Goal: Task Accomplishment & Management: Complete application form

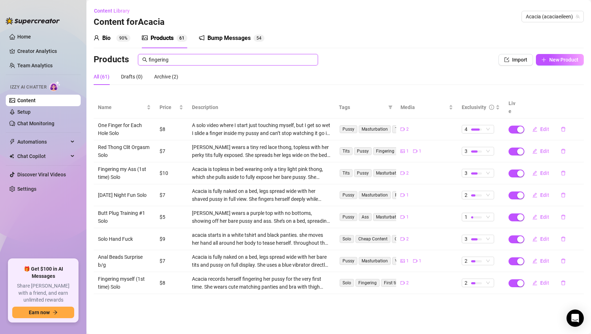
click at [230, 59] on input "fingering" at bounding box center [231, 60] width 165 height 8
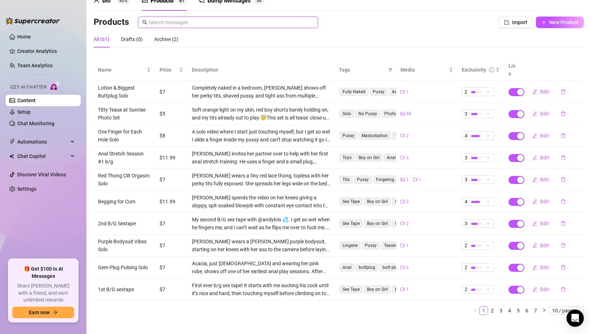
scroll to position [38, 0]
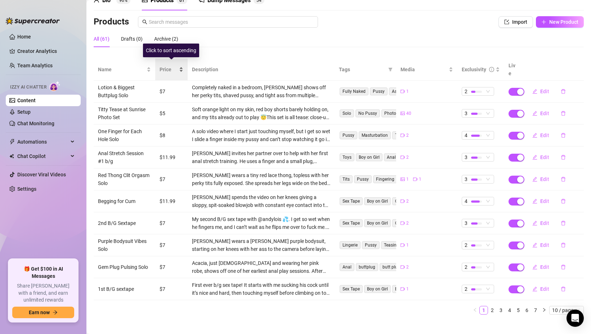
click at [165, 65] on span "Price" at bounding box center [168, 69] width 18 height 8
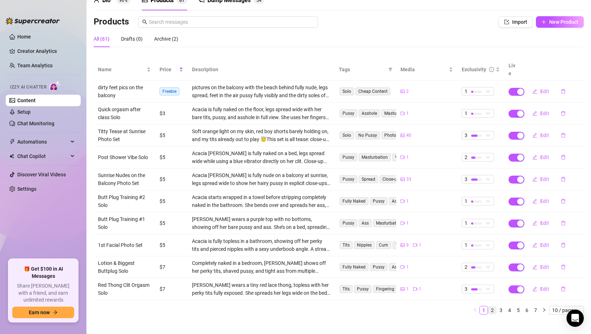
click at [491, 306] on link "2" at bounding box center [492, 310] width 8 height 8
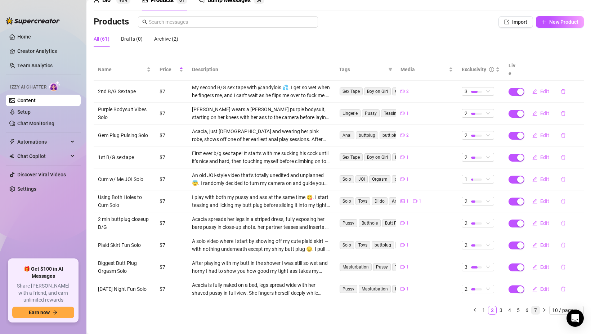
click at [532, 306] on link "7" at bounding box center [535, 310] width 8 height 8
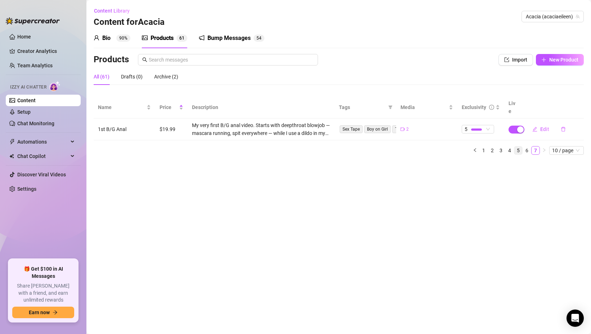
click at [521, 146] on link "5" at bounding box center [518, 150] width 8 height 8
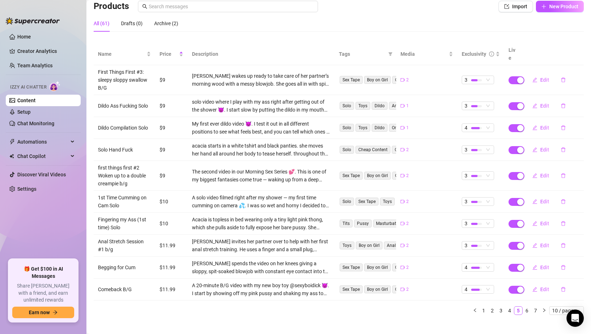
scroll to position [53, 0]
click at [528, 307] on link "6" at bounding box center [527, 311] width 8 height 8
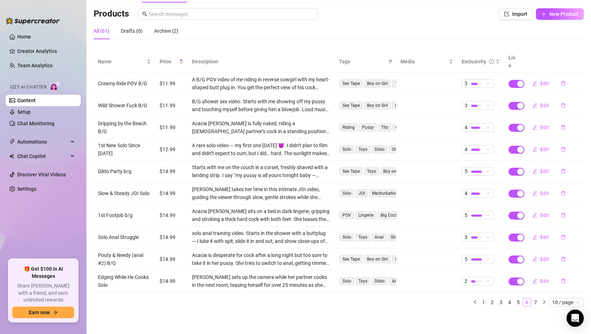
scroll to position [38, 0]
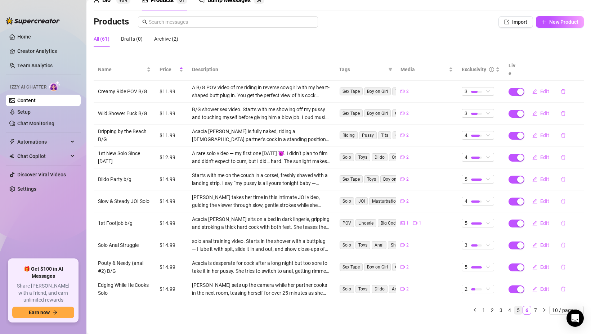
click at [517, 306] on link "5" at bounding box center [518, 310] width 8 height 8
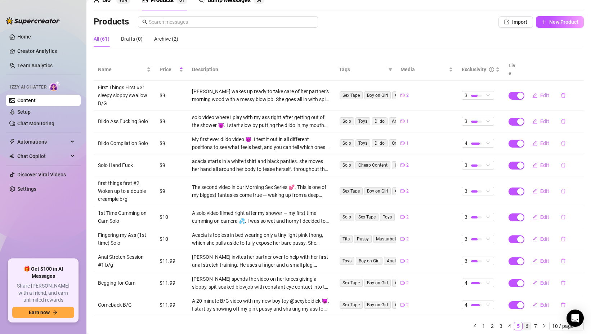
click at [527, 322] on link "6" at bounding box center [527, 326] width 8 height 8
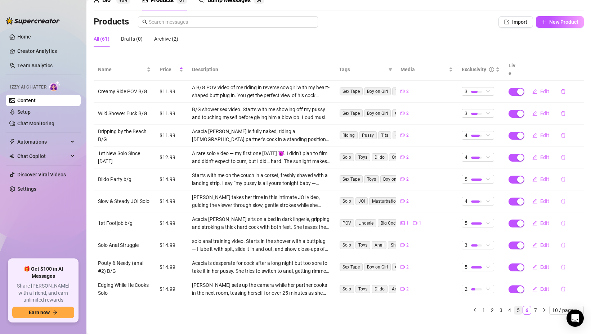
click at [516, 306] on link "5" at bounding box center [518, 310] width 8 height 8
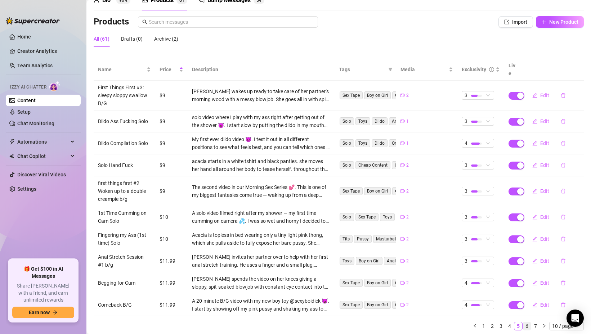
click at [525, 322] on link "6" at bounding box center [527, 326] width 8 height 8
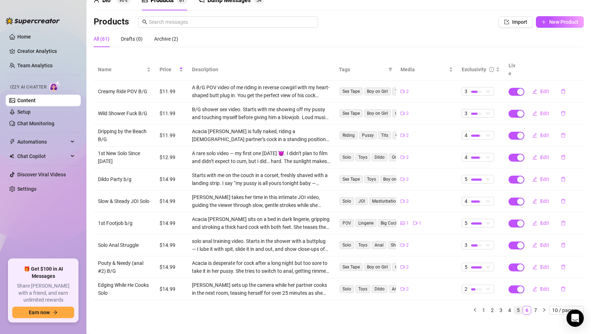
click at [519, 306] on link "5" at bounding box center [518, 310] width 8 height 8
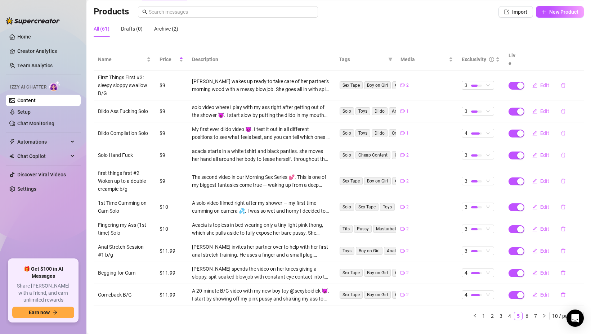
scroll to position [48, 0]
click at [543, 12] on icon "plus" at bounding box center [543, 11] width 0 height 4
type textarea "Type your message here..."
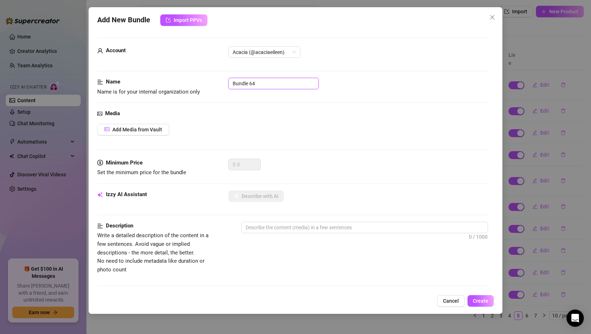
click at [250, 85] on input "Bundle 64" at bounding box center [273, 84] width 90 height 12
click at [128, 131] on span "Add Media from Vault" at bounding box center [137, 130] width 50 height 6
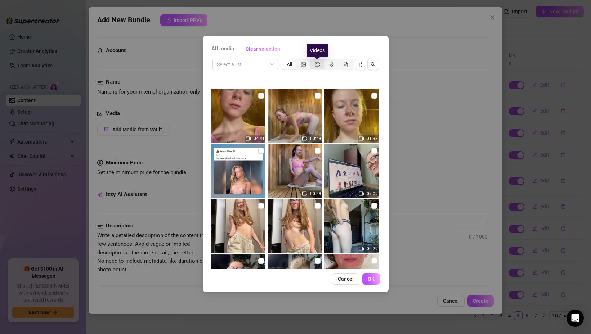
click at [315, 65] on icon "video-camera" at bounding box center [317, 64] width 5 height 4
click at [312, 60] on input "segmented control" at bounding box center [312, 60] width 0 height 0
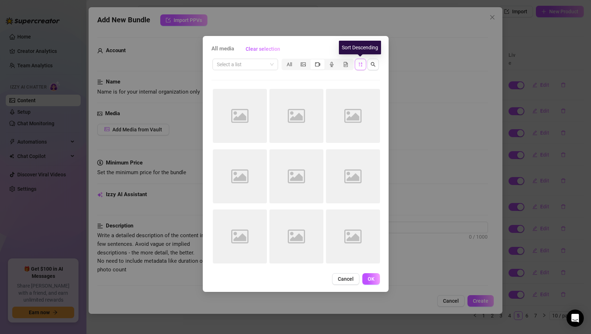
click at [361, 65] on icon "sort-descending" at bounding box center [360, 64] width 4 height 4
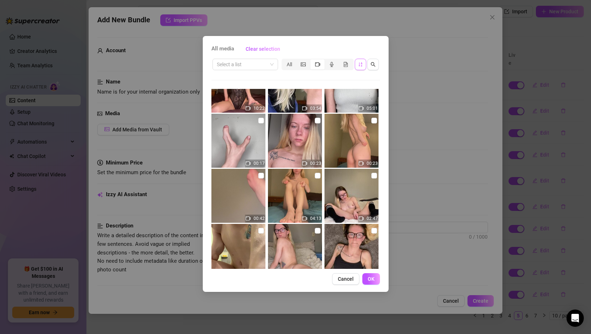
scroll to position [580, 0]
click at [318, 178] on input "checkbox" at bounding box center [318, 176] width 6 height 6
checkbox input "true"
click at [371, 280] on span "OK" at bounding box center [370, 279] width 7 height 6
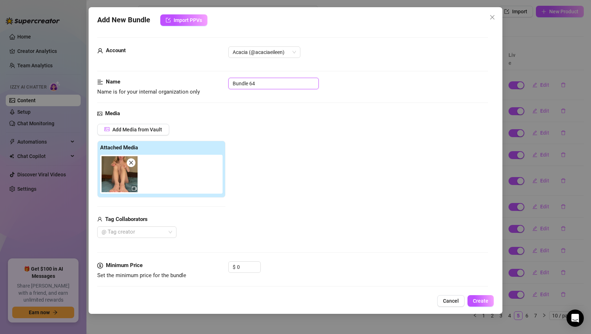
click at [257, 81] on input "Bundle 64" at bounding box center [273, 84] width 90 height 12
drag, startPoint x: 286, startPoint y: 82, endPoint x: 230, endPoint y: 84, distance: 56.2
click at [230, 84] on input "Using my right hand" at bounding box center [273, 84] width 90 height 12
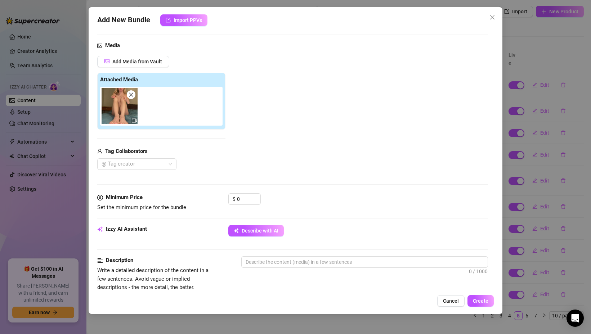
scroll to position [74, 0]
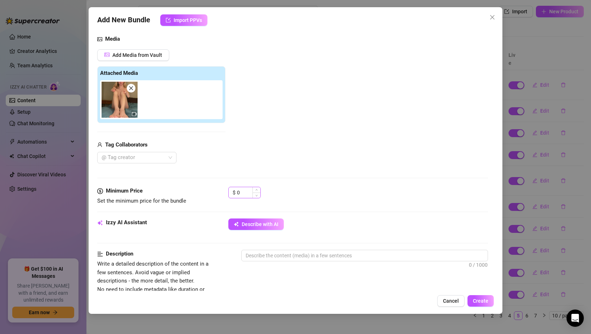
type input "Right arm play"
click at [243, 192] on input "0" at bounding box center [248, 192] width 23 height 11
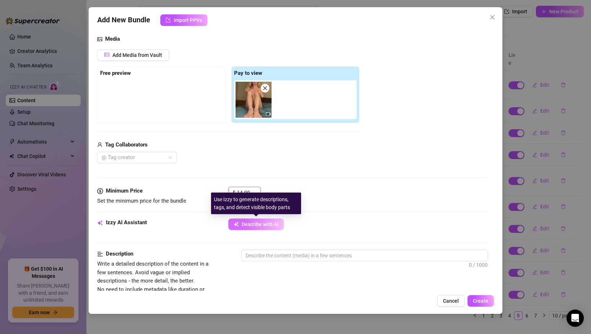
type input "14.99"
click at [241, 223] on button "Describe with AI" at bounding box center [255, 224] width 55 height 12
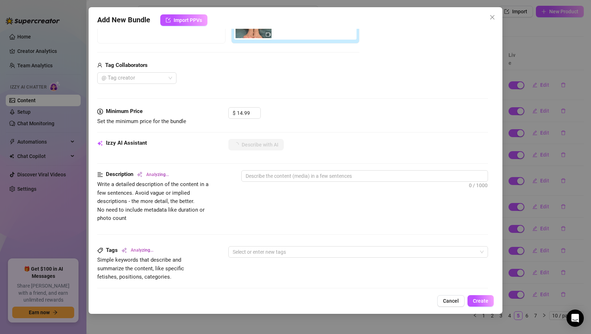
scroll to position [155, 0]
type textarea "Acacia"
type textarea "Acacia is"
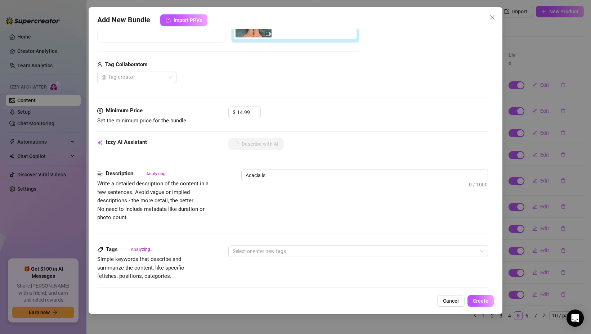
type textarea "Acacia is fully"
type textarea "Acacia is fully naked,"
type textarea "Acacia is fully naked, riding"
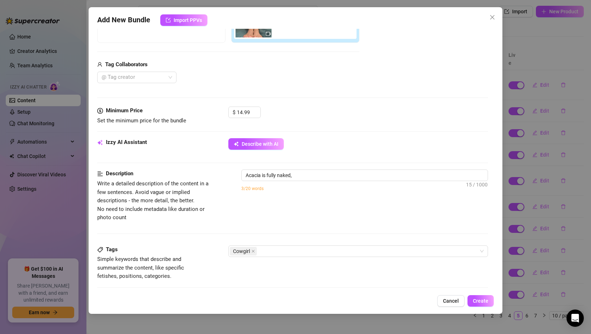
type textarea "Acacia is fully naked, riding"
type textarea "Acacia is fully naked, riding a"
type textarea "Acacia is fully naked, riding a partner"
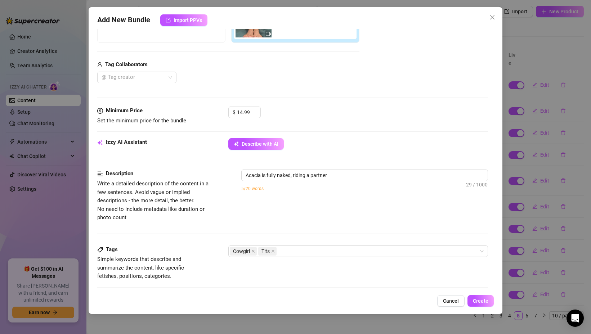
type textarea "Acacia is fully naked, riding a partner in"
type textarea "Acacia is fully naked, riding a partner in cowgirl"
type textarea "Acacia is fully naked, riding a partner in cowgirl position"
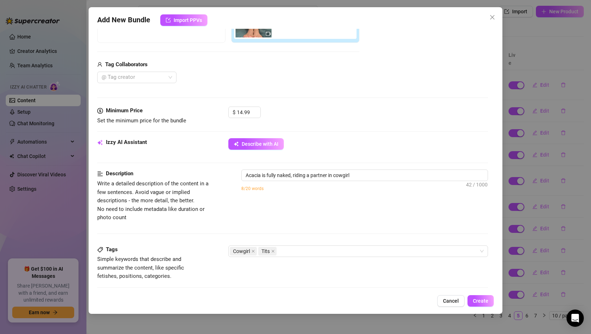
type textarea "Acacia is fully naked, riding a partner in cowgirl position"
type textarea "Acacia is fully naked, riding a partner in cowgirl position on"
type textarea "Acacia is fully naked, riding a partner in cowgirl position on a"
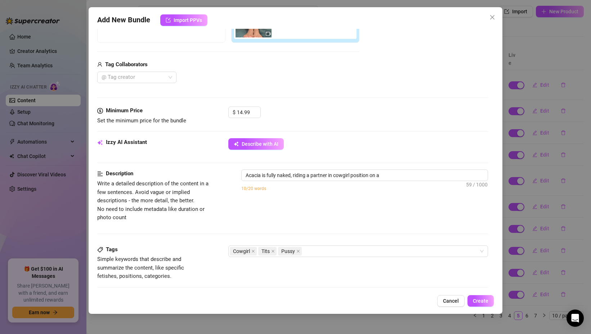
type textarea "Acacia is fully naked, riding a partner in cowgirl position on a bed."
type textarea "Acacia is fully naked, riding a partner in cowgirl position on a bed. Her"
type textarea "Acacia is fully naked, riding a partner in cowgirl position on a bed. Her perky"
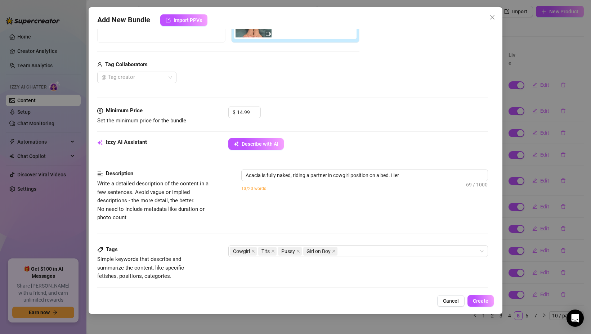
type textarea "Acacia is fully naked, riding a partner in cowgirl position on a bed. Her perky"
type textarea "Acacia is fully naked, riding a partner in cowgirl position on a bed. Her perky…"
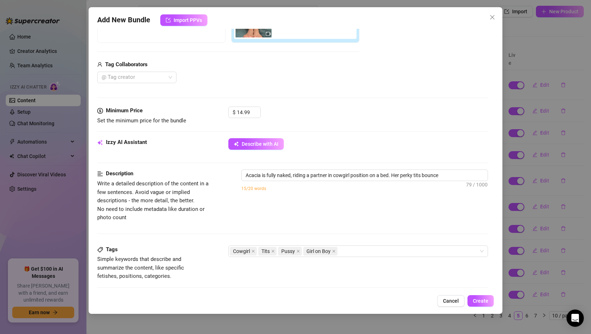
type textarea "Acacia is fully naked, riding a partner in cowgirl position on a bed. Her perky…"
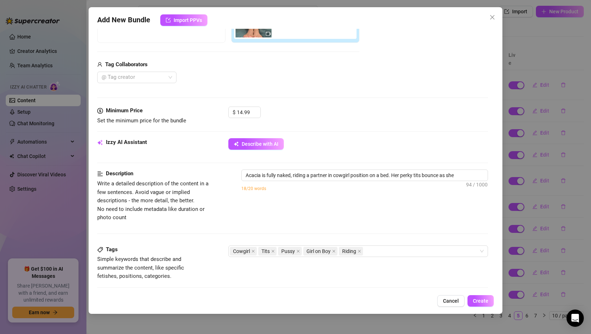
type textarea "Acacia is fully naked, riding a partner in cowgirl position on a bed. Her perky…"
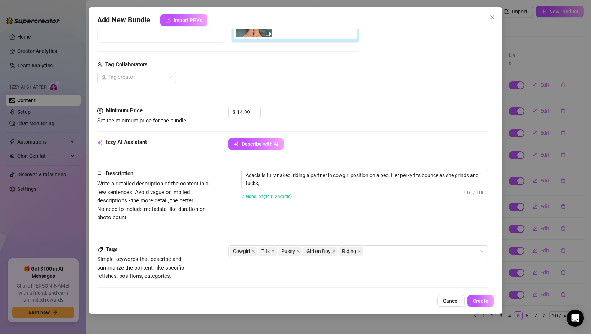
type textarea "Acacia is fully naked, riding a partner in cowgirl position on a bed. Her perky…"
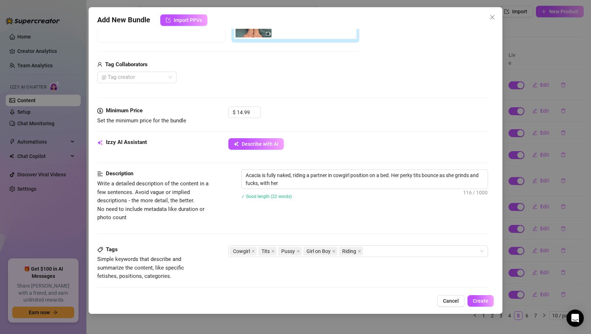
type textarea "Acacia is fully naked, riding a partner in cowgirl position on a bed. Her perky…"
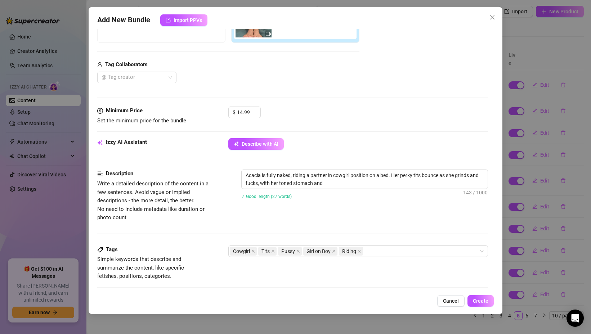
type textarea "Acacia is fully naked, riding a partner in cowgirl position on a bed. Her perky…"
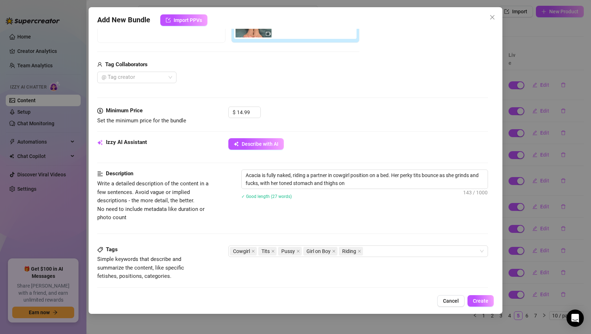
type textarea "Acacia is fully naked, riding a partner in cowgirl position on a bed. Her perky…"
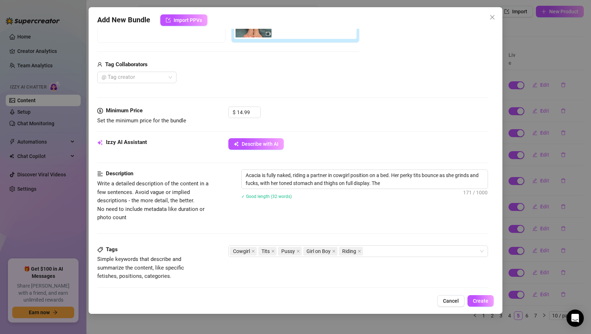
type textarea "Acacia is fully naked, riding a partner in cowgirl position on a bed. Her perky…"
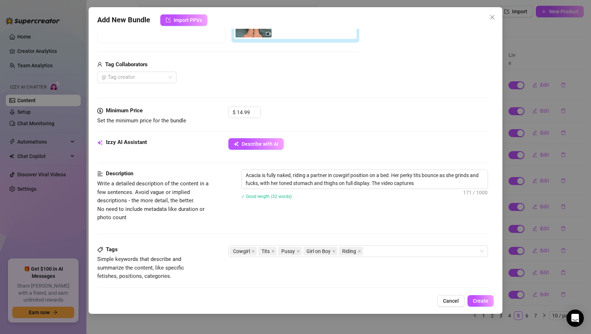
type textarea "Acacia is fully naked, riding a partner in cowgirl position on a bed. Her perky…"
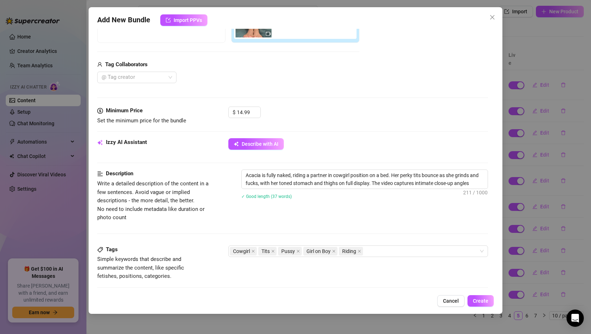
type textarea "Acacia is fully naked, riding a partner in cowgirl position on a bed. Her perky…"
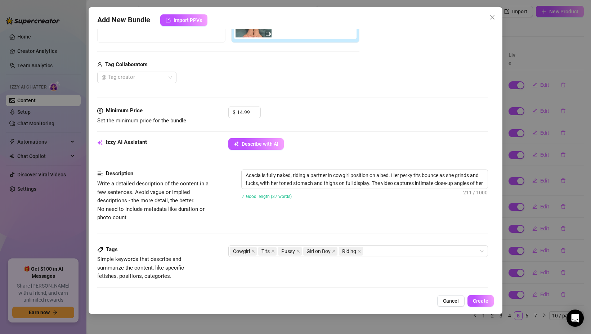
type textarea "Acacia is fully naked, riding a partner in cowgirl position on a bed. Her perky…"
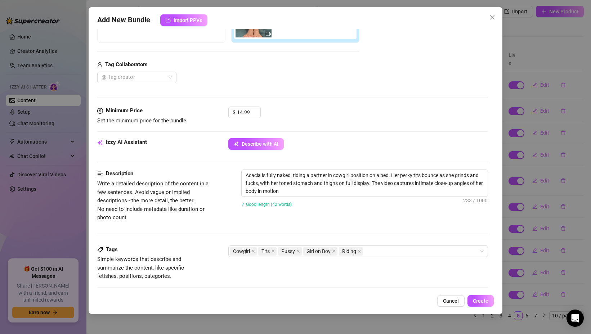
type textarea "Acacia is fully naked, riding a partner in cowgirl position on a bed. Her perky…"
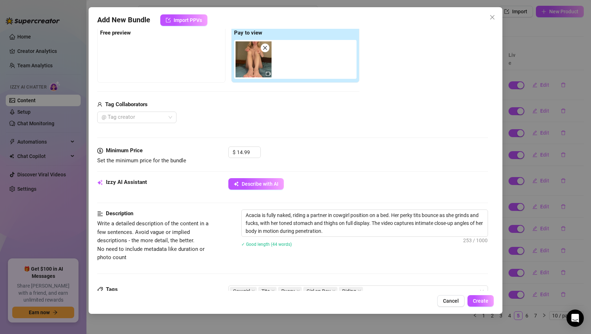
scroll to position [114, 0]
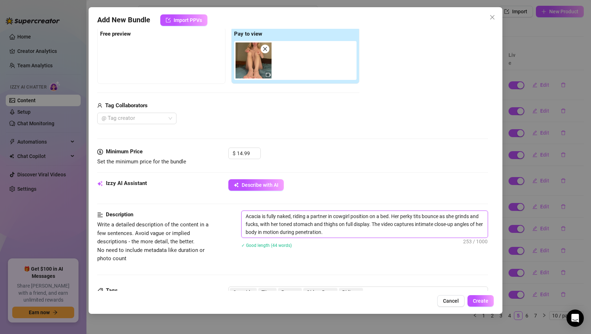
drag, startPoint x: 291, startPoint y: 217, endPoint x: 369, endPoint y: 215, distance: 78.1
click at [369, 215] on textarea "Acacia is fully naked, riding a partner in cowgirl position on a bed. Her perky…" at bounding box center [364, 224] width 246 height 27
type textarea "Acacia is fully naked on a bed. Her perky tits bounce as she grinds and fucks, …"
drag, startPoint x: 315, startPoint y: 216, endPoint x: 321, endPoint y: 229, distance: 14.2
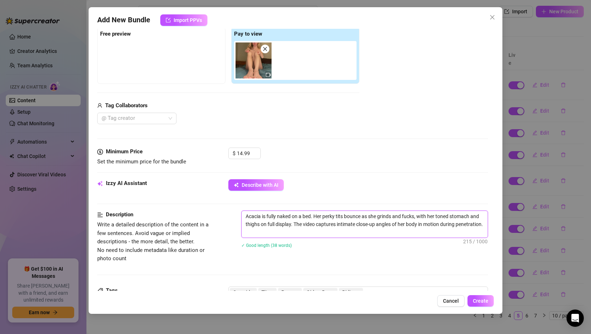
click at [321, 229] on textarea "Acacia is fully naked on a bed. Her perky tits bounce as she grinds and fucks, …" at bounding box center [364, 224] width 246 height 27
type textarea "Acacia is fully naked on a bed. h"
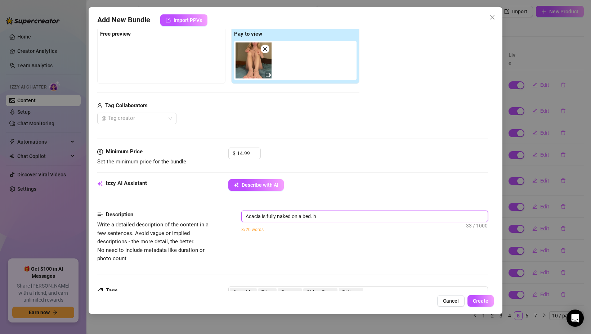
type textarea "Acacia is fully naked on a bed."
type textarea "Acacia is fully naked on a bed. t"
type textarea "Acacia is fully naked on a bed. th"
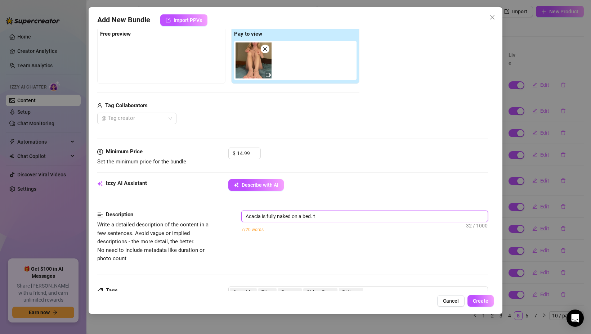
type textarea "Acacia is fully naked on a bed. th"
type textarea "Acacia is fully naked on a bed. thi"
type textarea "Acacia is fully naked on a bed. this"
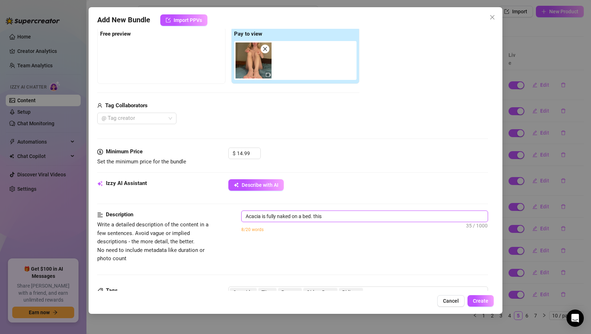
type textarea "Acacia is fully naked on a bed. this"
type textarea "Acacia is fully naked on a bed. this i"
type textarea "Acacia is fully naked on a bed. this is"
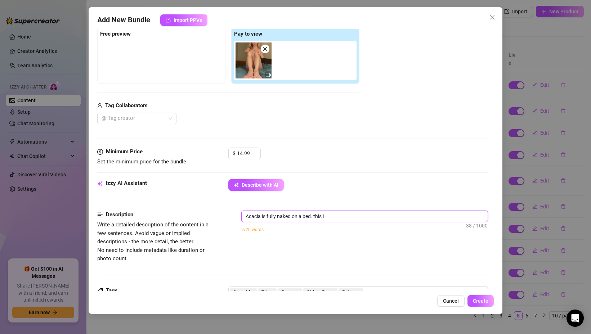
type textarea "Acacia is fully naked on a bed. this is"
type textarea "Acacia is fully naked on a bed. this is t"
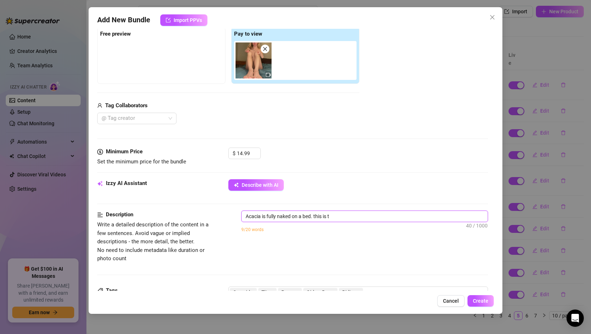
type textarea "Acacia is fully naked on a bed. this is th"
type textarea "Acacia is fully naked on a bed. this is the"
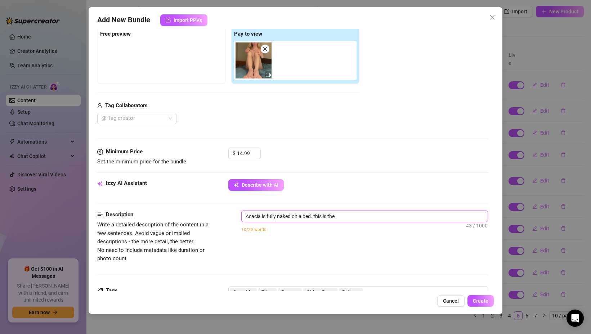
type textarea "Acacia is fully naked on a bed. this is the"
type textarea "Acacia is fully naked on a bed. this is the o"
type textarea "Acacia is fully naked on a bed. this is the on"
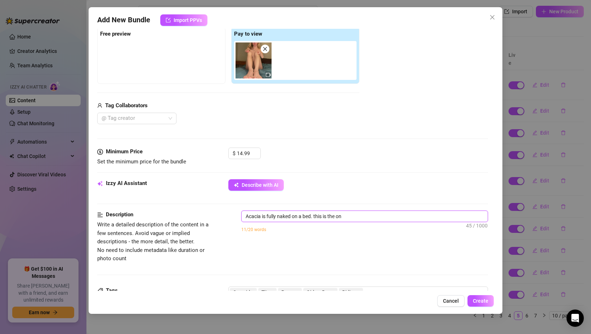
type textarea "Acacia is fully naked on a bed. this is the onl"
type textarea "Acacia is fully naked on a bed. this is the only"
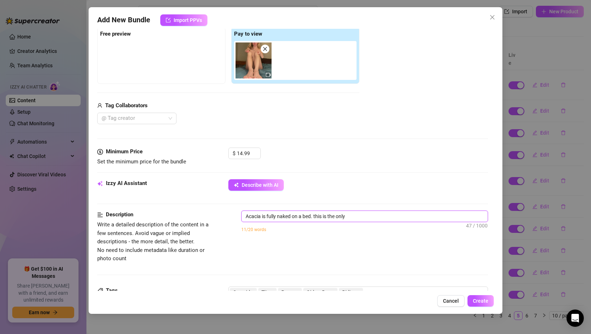
type textarea "Acacia is fully naked on a bed. this is the only"
type textarea "Acacia is fully naked on a bed. this is the only v"
type textarea "Acacia is fully naked on a bed. this is the only vi"
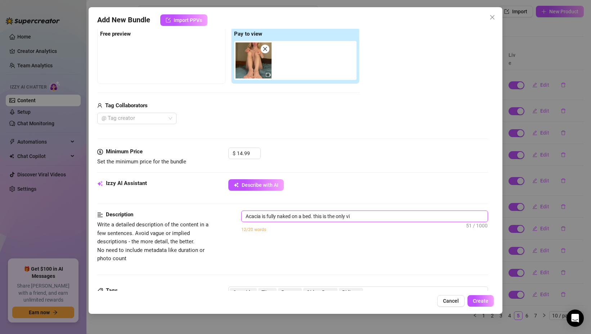
type textarea "Acacia is fully naked on a bed. this is the only vid"
type textarea "Acacia is fully naked on a bed. this is the only vide"
type textarea "Acacia is fully naked on a bed. this is the only video"
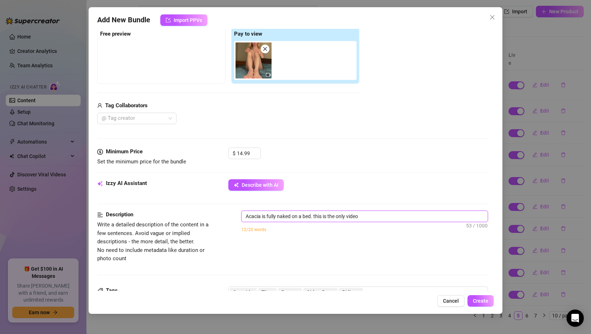
type textarea "Acacia is fully naked on a bed. this is the only video"
type textarea "Acacia is fully naked on a bed. this is the only video o"
type textarea "Acacia is fully naked on a bed. this is the only video of"
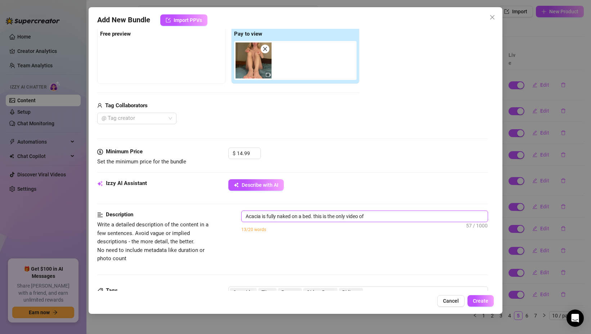
type textarea "Acacia is fully naked on a bed. this is the only video of"
type textarea "Acacia is fully naked on a bed. this is the only video of h"
type textarea "Acacia is fully naked on a bed. this is the only video of he"
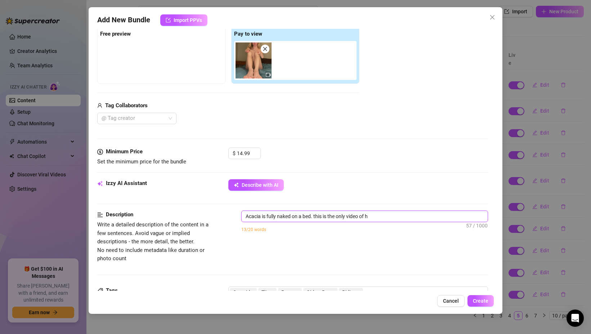
type textarea "Acacia is fully naked on a bed. this is the only video of he"
type textarea "Acacia is fully naked on a bed. this is the only video of her"
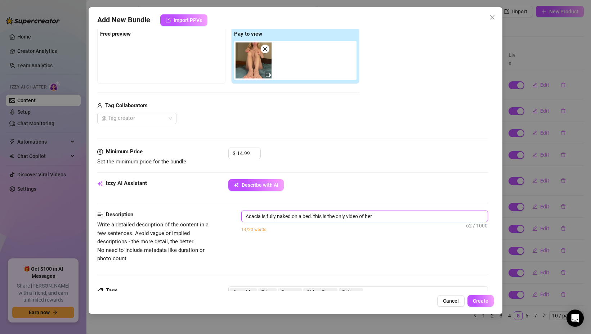
type textarea "Acacia is fully naked on a bed. this is the only video of her u"
type textarea "Acacia is fully naked on a bed. this is the only video of her us"
type textarea "Acacia is fully naked on a bed. this is the only video of her usi"
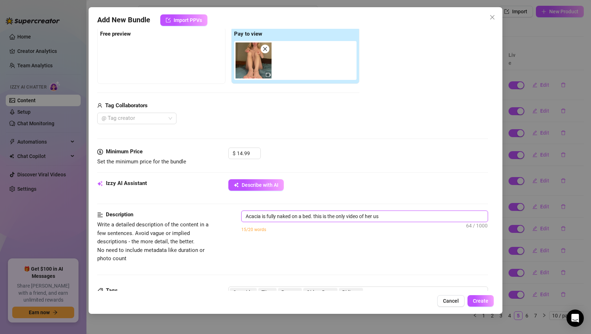
type textarea "Acacia is fully naked on a bed. this is the only video of her usi"
type textarea "Acacia is fully naked on a bed. this is the only video of her usin"
type textarea "Acacia is fully naked on a bed. this is the only video of her using"
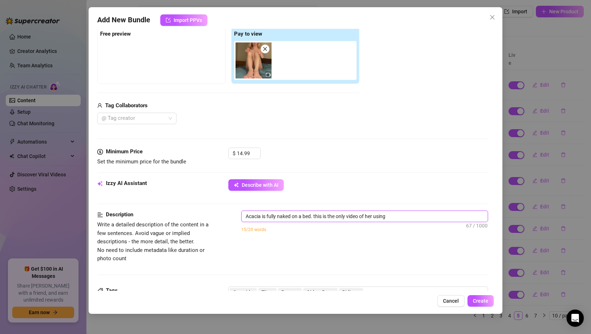
type textarea "Acacia is fully naked on a bed. this is the only video of her using"
type textarea "Acacia is fully naked on a bed. this is the only video of her using h"
type textarea "Acacia is fully naked on a bed. this is the only video of her using he"
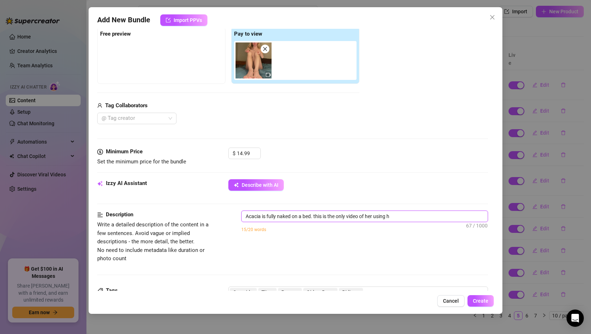
type textarea "Acacia is fully naked on a bed. this is the only video of her using he"
type textarea "Acacia is fully naked on a bed. this is the only video of her using her"
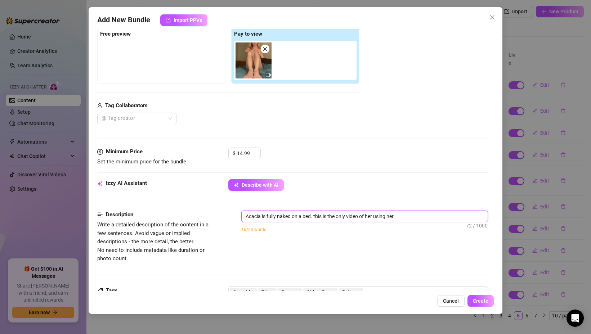
type textarea "Acacia is fully naked on a bed. this is the only video of her using her r"
type textarea "Acacia is fully naked on a bed. this is the only video of her using her ri"
type textarea "Acacia is fully naked on a bed. this is the only video of her using her rig"
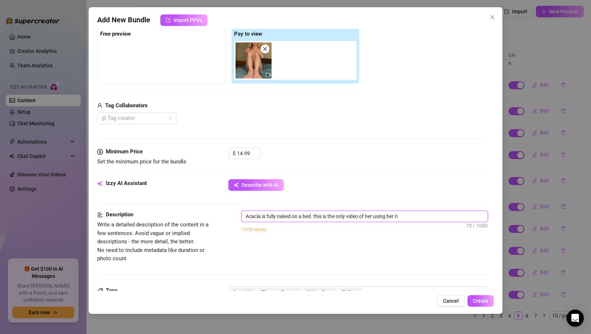
type textarea "Acacia is fully naked on a bed. this is the only video of her using her rig"
type textarea "Acacia is fully naked on a bed. this is the only video of her using her righ"
type textarea "Acacia is fully naked on a bed. this is the only video of her using her right"
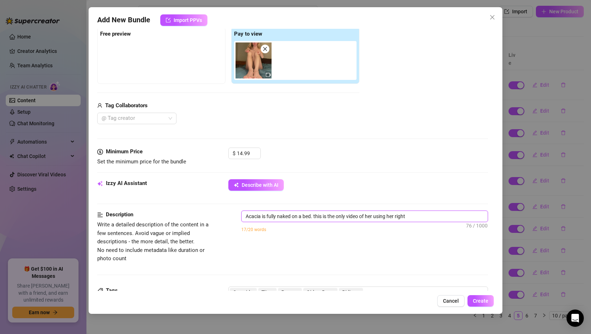
type textarea "Acacia is fully naked on a bed. this is the only video of her using her right"
type textarea "Acacia is fully naked on a bed. this is the only video of her using her right a"
type textarea "Acacia is fully naked on a bed. this is the only video of her using her right ar"
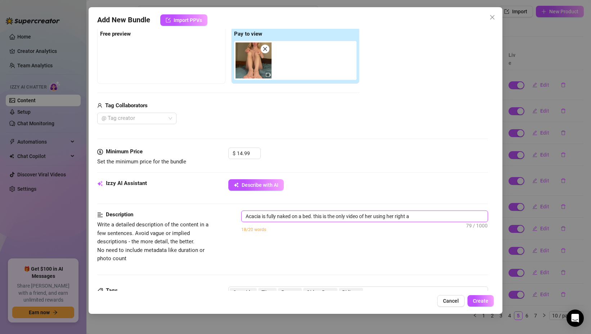
type textarea "Acacia is fully naked on a bed. this is the only video of her using her right ar"
type textarea "Acacia is fully naked on a bed. this is the only video of her using her right a…"
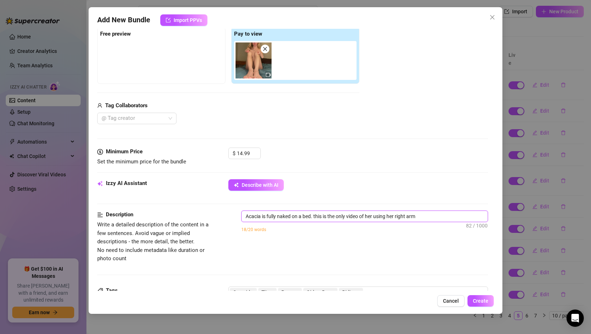
type textarea "Acacia is fully naked on a bed. this is the only video of her using her right a…"
click at [417, 217] on textarea "Acacia is fully naked on a bed. this is the only video of her using her right a…" at bounding box center [364, 216] width 246 height 11
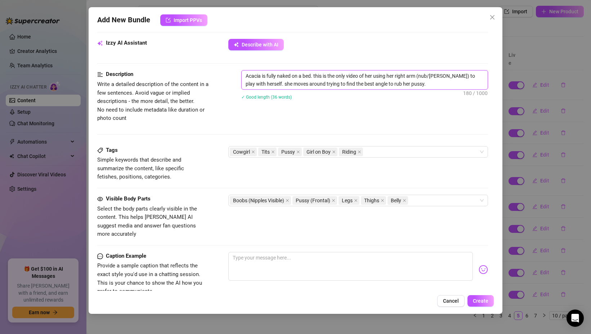
scroll to position [255, 0]
click at [252, 150] on icon "close" at bounding box center [253, 151] width 4 height 4
click at [304, 150] on icon "close" at bounding box center [305, 151] width 4 height 4
click at [297, 150] on span "Riding" at bounding box center [287, 150] width 24 height 9
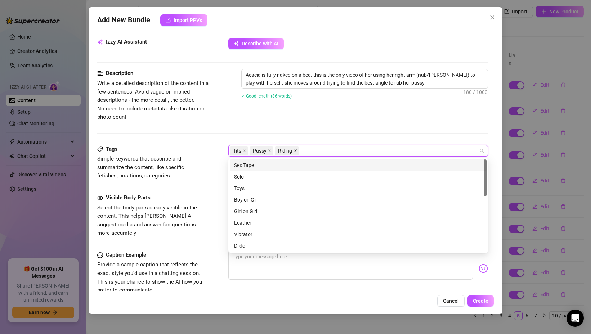
click at [294, 151] on icon "close" at bounding box center [295, 150] width 3 height 3
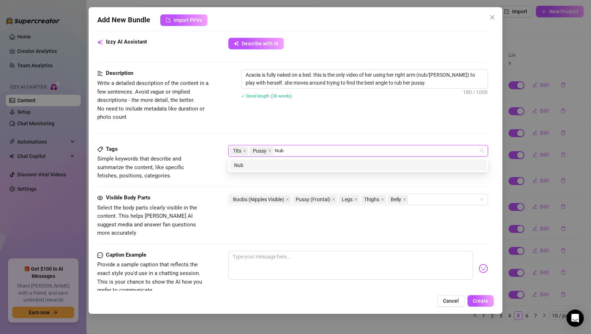
click at [287, 163] on div "Nub" at bounding box center [358, 165] width 248 height 8
click at [291, 163] on div "[PERSON_NAME]" at bounding box center [358, 165] width 248 height 8
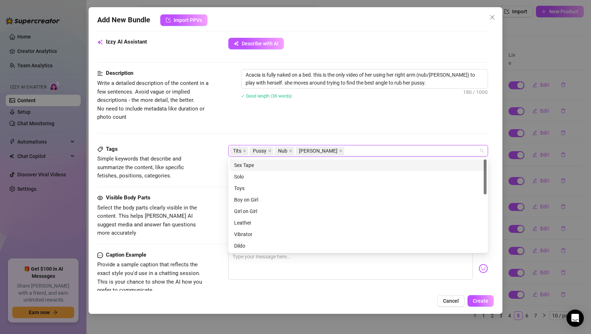
click at [313, 130] on div "Description Write a detailed description of the content in a few sentences. Avo…" at bounding box center [292, 107] width 390 height 76
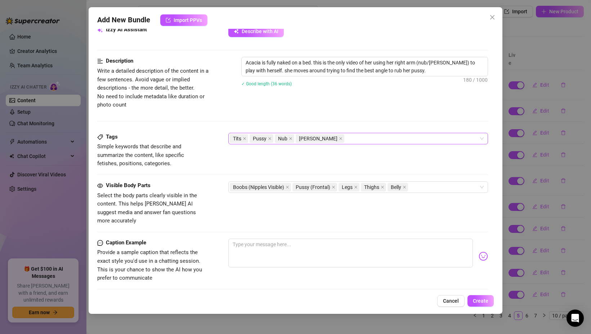
scroll to position [268, 0]
click at [367, 243] on textarea at bounding box center [350, 252] width 244 height 29
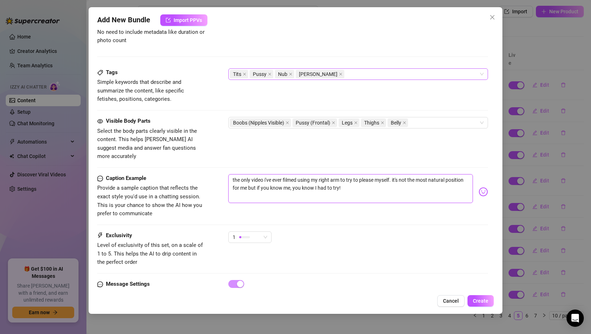
scroll to position [335, 0]
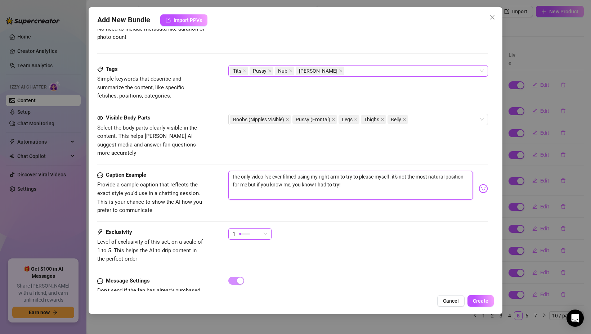
click at [262, 229] on span "1" at bounding box center [249, 234] width 35 height 11
click at [250, 287] on span "5 - Most Exclusive 🔥" at bounding box center [257, 286] width 47 height 8
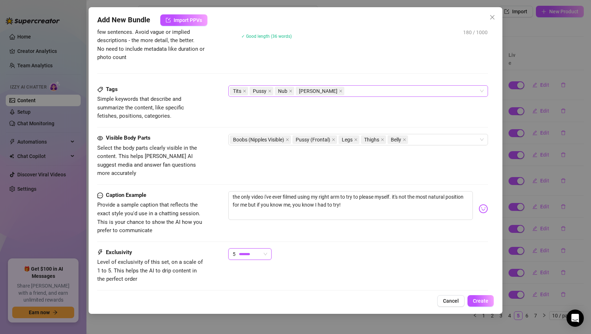
scroll to position [286, 0]
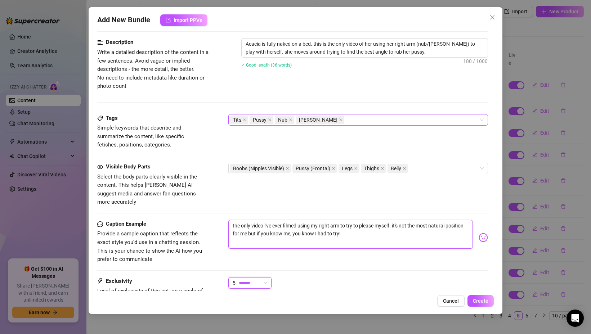
click at [303, 234] on textarea "the only video i've ever filmed using my right arm to try to please myself. it'…" at bounding box center [350, 234] width 244 height 29
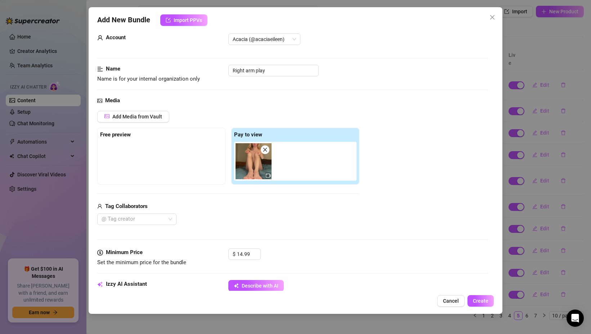
scroll to position [0, 0]
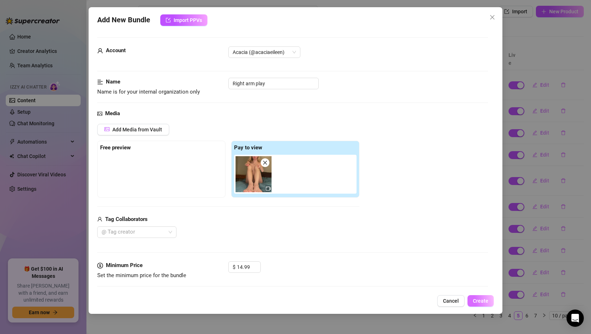
click at [479, 302] on span "Create" at bounding box center [479, 301] width 15 height 6
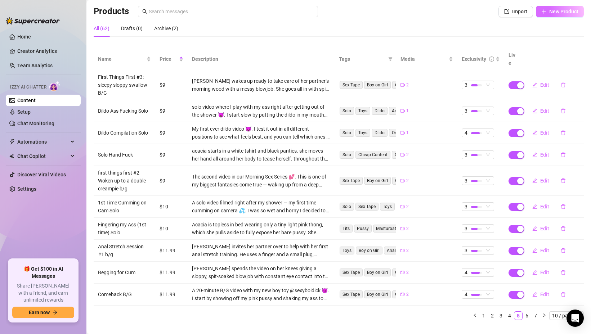
click at [551, 12] on span "New Product" at bounding box center [563, 12] width 29 height 6
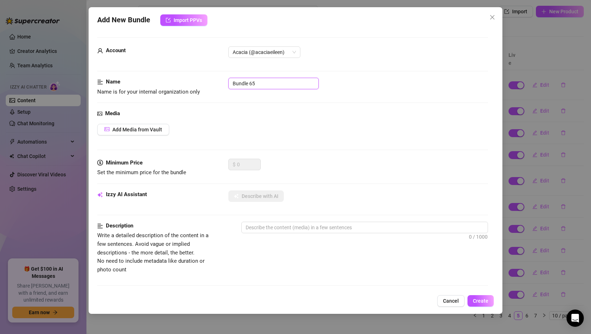
click at [247, 81] on input "Bundle 65" at bounding box center [273, 84] width 90 height 12
click at [129, 127] on span "Add Media from Vault" at bounding box center [137, 130] width 50 height 6
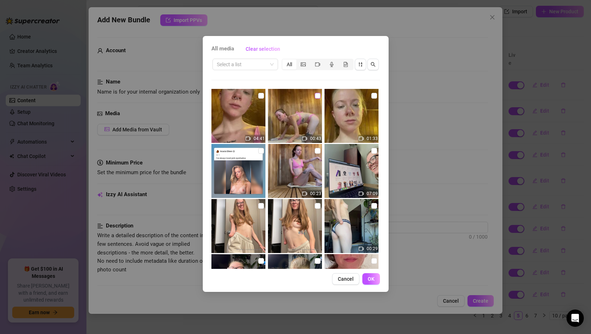
click at [317, 95] on input "checkbox" at bounding box center [318, 96] width 6 height 6
click at [260, 96] on input "checkbox" at bounding box center [261, 96] width 6 height 6
click at [376, 275] on button "OK" at bounding box center [371, 279] width 18 height 12
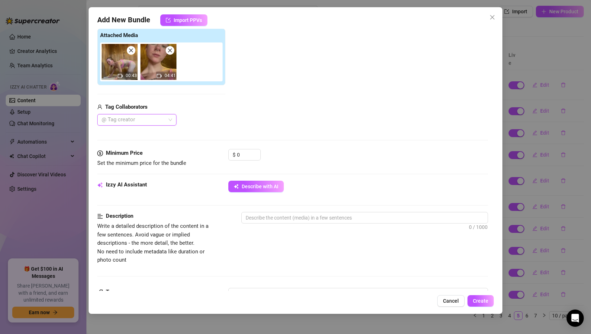
scroll to position [136, 0]
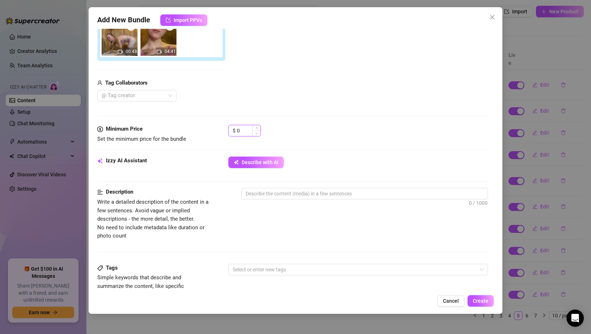
click at [244, 132] on input "0" at bounding box center [248, 130] width 23 height 11
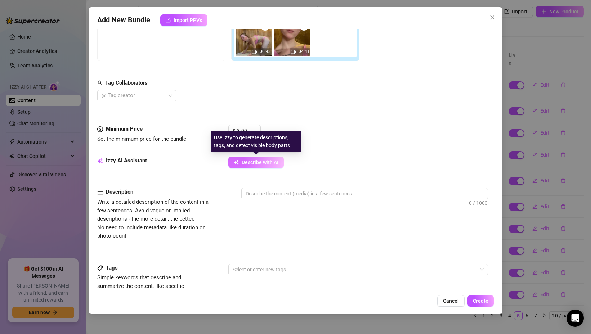
click at [276, 160] on span "Describe with AI" at bounding box center [259, 162] width 37 height 6
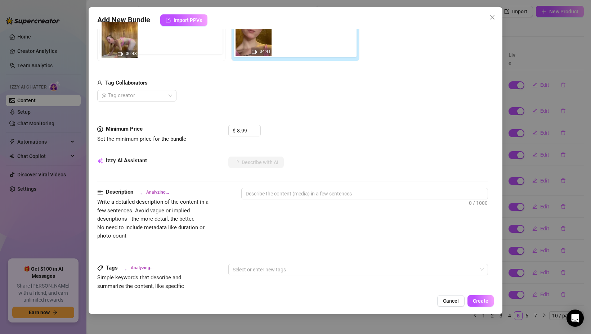
drag, startPoint x: 247, startPoint y: 38, endPoint x: 113, endPoint y: 39, distance: 133.9
click at [113, 40] on div "Free preview Pay to view 00:43 04:41" at bounding box center [228, 32] width 262 height 57
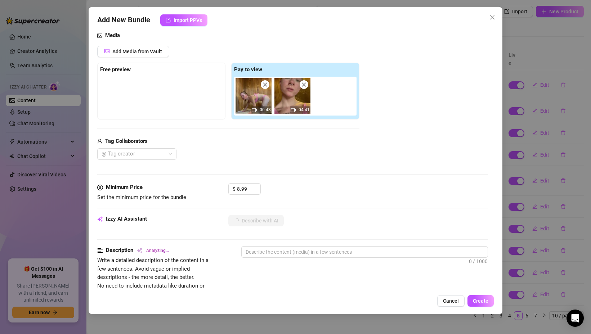
scroll to position [68, 0]
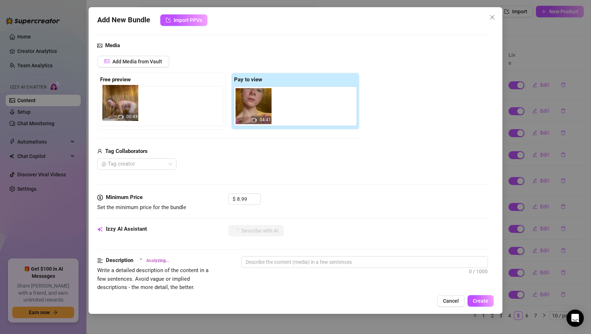
drag, startPoint x: 247, startPoint y: 106, endPoint x: 109, endPoint y: 103, distance: 138.6
click at [109, 103] on div "Free preview Pay to view 00:43 04:41" at bounding box center [228, 101] width 262 height 57
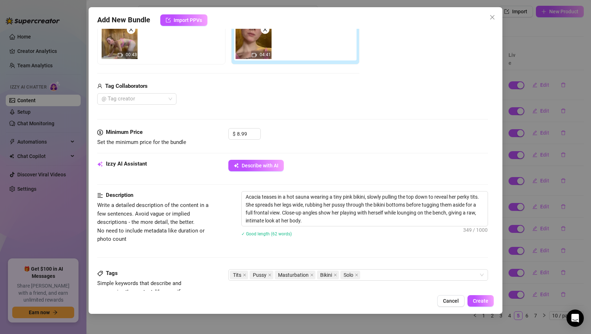
scroll to position [133, 0]
click at [308, 222] on textarea "Acacia teases in a hot sauna wearing a tiny pink bikini, slowly pulling the top…" at bounding box center [364, 209] width 246 height 35
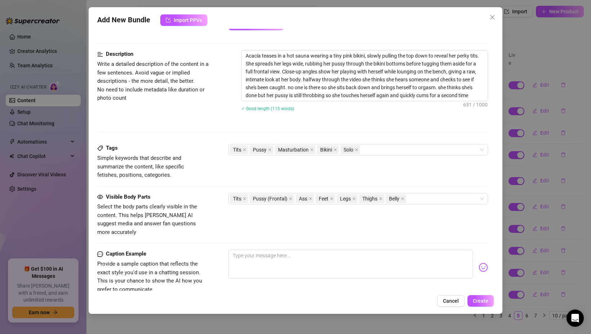
scroll to position [274, 0]
click at [260, 254] on textarea at bounding box center [350, 264] width 244 height 29
paste textarea "I slipped into the sauna [DATE] to try and relax… but I ended up doing way more…"
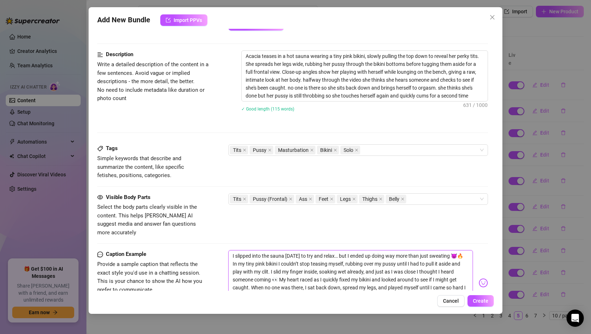
scroll to position [0, 0]
click at [372, 148] on div "Tits Pussy Masturbation Bikini Solo" at bounding box center [354, 150] width 249 height 10
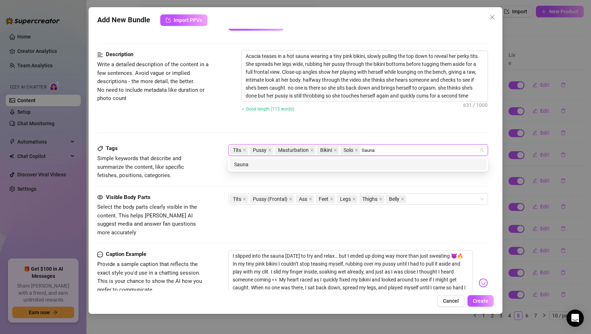
click at [351, 166] on div "Sauna" at bounding box center [358, 164] width 248 height 8
click at [391, 163] on div "Sweaty" at bounding box center [358, 164] width 248 height 8
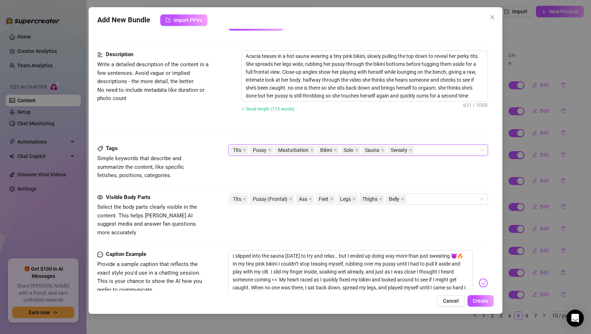
click at [421, 149] on div "Tits Pussy Masturbation Bikini Solo Sauna Sweaty" at bounding box center [354, 150] width 249 height 10
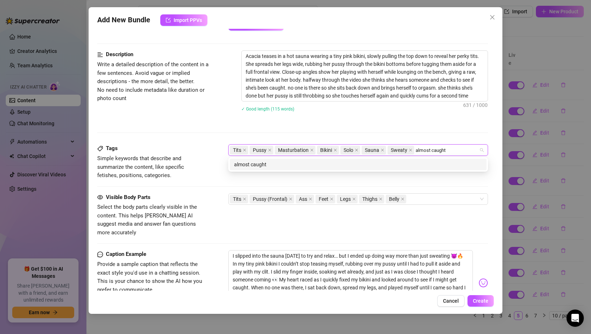
click at [406, 164] on div "almost caught" at bounding box center [358, 164] width 248 height 8
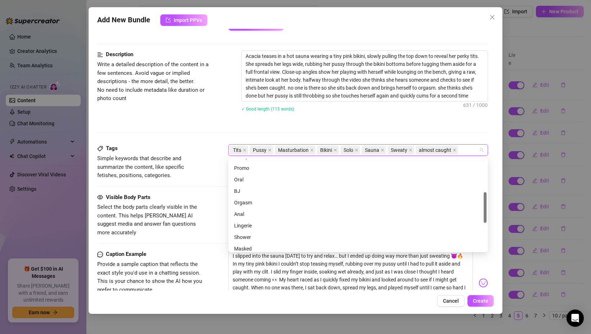
scroll to position [100, 0]
click at [260, 200] on div "Orgasm" at bounding box center [358, 202] width 248 height 8
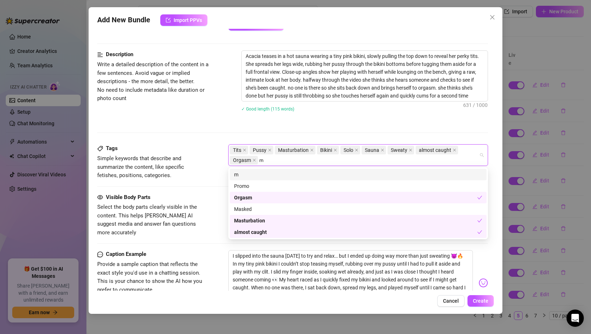
scroll to position [0, 0]
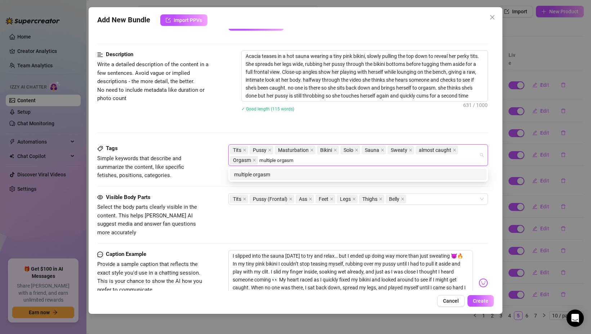
click at [296, 177] on div "multiple orgasm" at bounding box center [358, 175] width 248 height 8
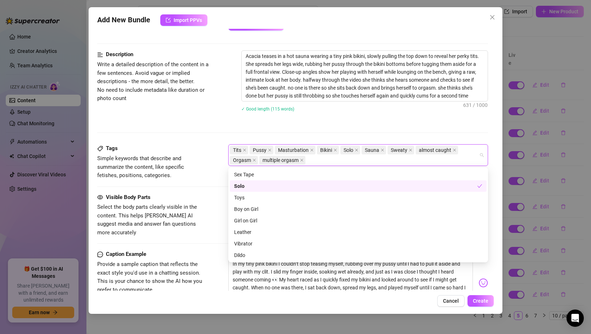
click at [202, 194] on div "Visible Body Parts" at bounding box center [151, 197] width 108 height 9
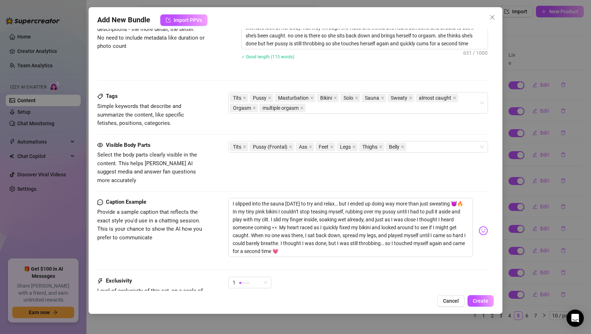
scroll to position [393, 0]
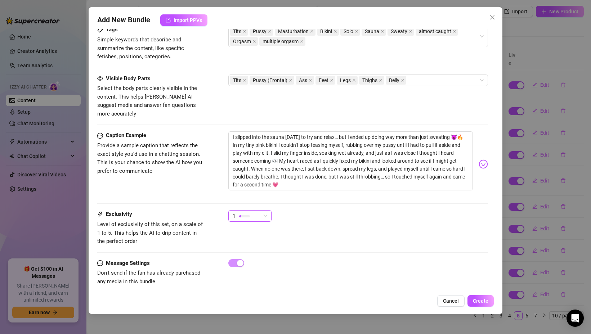
click at [250, 211] on div "1" at bounding box center [246, 216] width 28 height 11
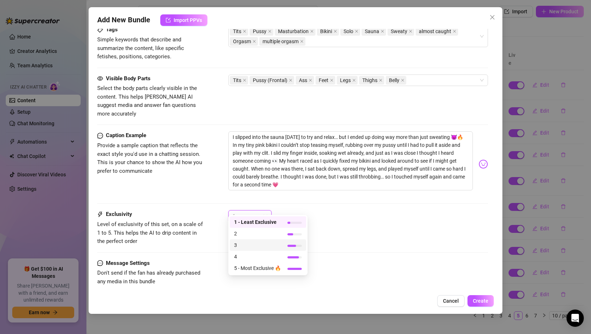
click at [241, 243] on span "3" at bounding box center [257, 245] width 47 height 8
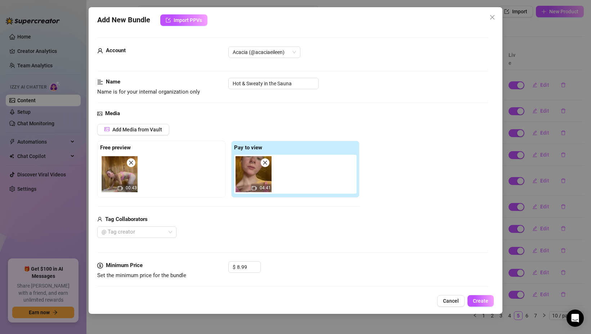
scroll to position [6, 0]
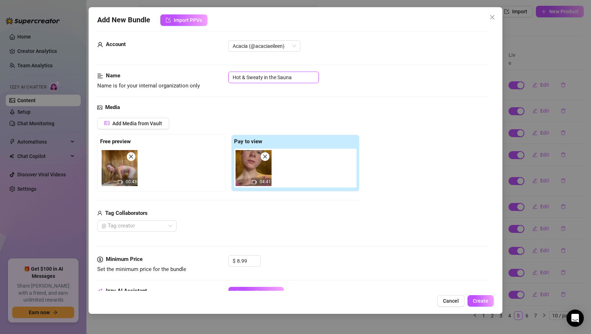
click at [263, 78] on input "Hot & Sweaty in the Sauna" at bounding box center [273, 78] width 90 height 12
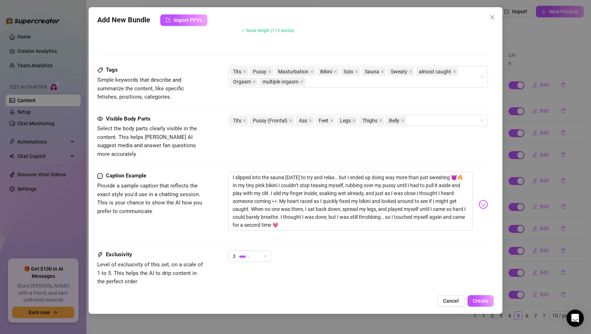
scroll to position [393, 0]
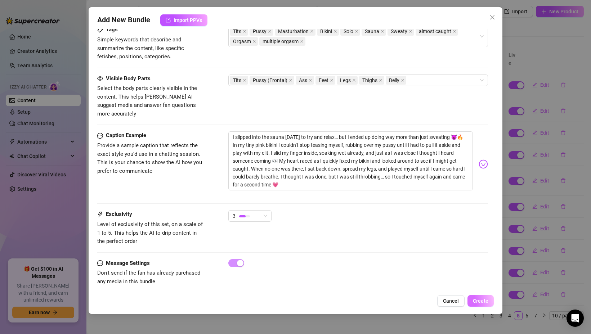
click at [481, 300] on span "Create" at bounding box center [479, 301] width 15 height 6
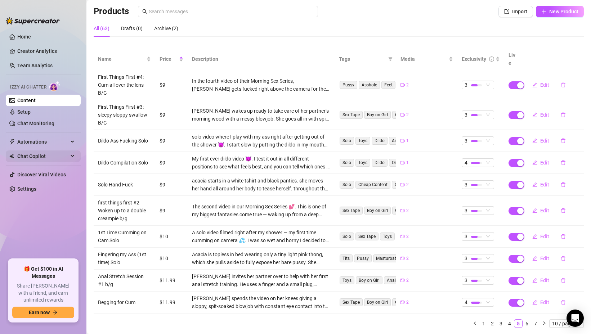
click at [51, 152] on span "Chat Copilot" at bounding box center [42, 156] width 51 height 12
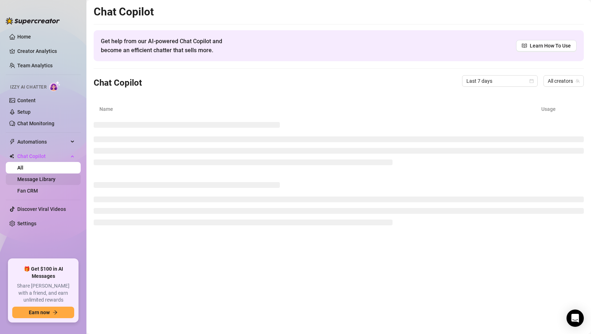
click at [55, 176] on link "Message Library" at bounding box center [36, 179] width 38 height 6
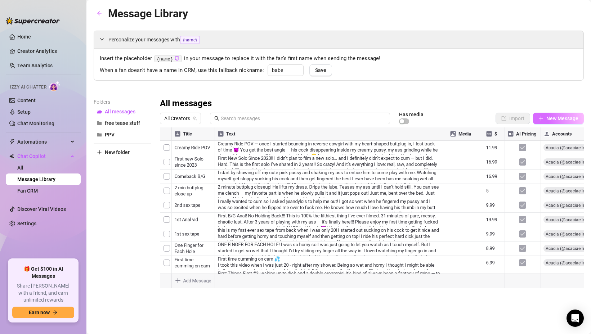
click at [543, 114] on button "New Message" at bounding box center [558, 119] width 51 height 12
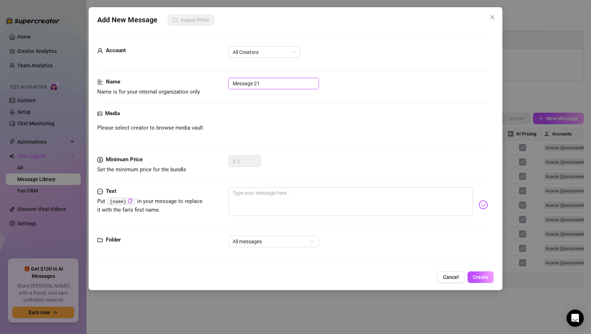
click at [253, 81] on input "Message 21" at bounding box center [273, 84] width 90 height 12
click at [262, 202] on textarea at bounding box center [350, 201] width 244 height 29
paste textarea "I slipped into the sauna [DATE] to try and relax… but I ended up doing way more…"
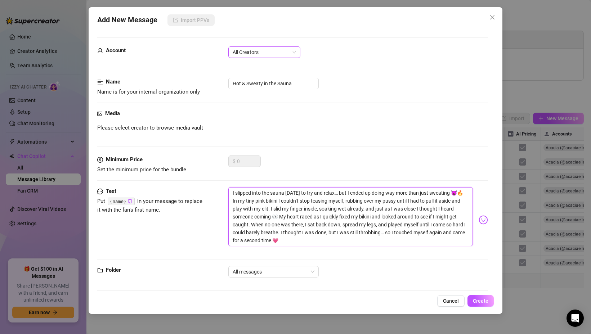
click at [253, 54] on span "All Creators" at bounding box center [263, 52] width 63 height 11
click at [244, 77] on div "Acacia (@acaciaeileen)" at bounding box center [264, 78] width 60 height 8
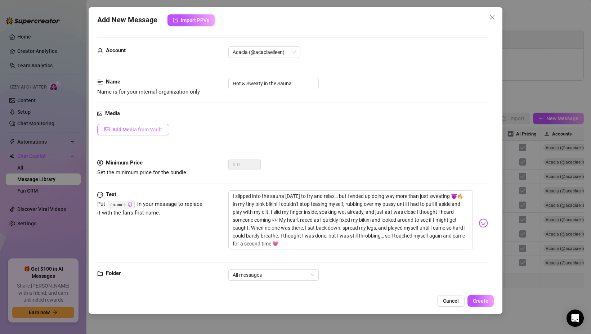
click at [105, 130] on icon "picture" at bounding box center [106, 129] width 5 height 5
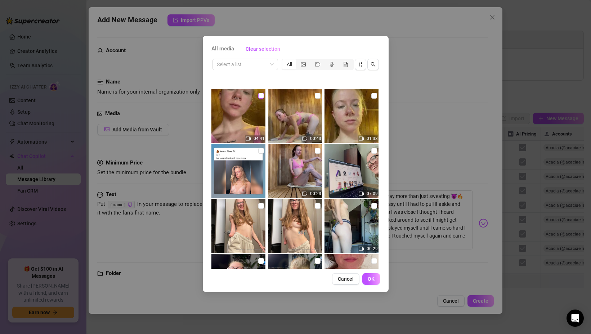
click at [259, 95] on input "checkbox" at bounding box center [261, 96] width 6 height 6
click at [313, 95] on img at bounding box center [295, 116] width 54 height 54
click at [369, 277] on span "OK" at bounding box center [370, 279] width 7 height 6
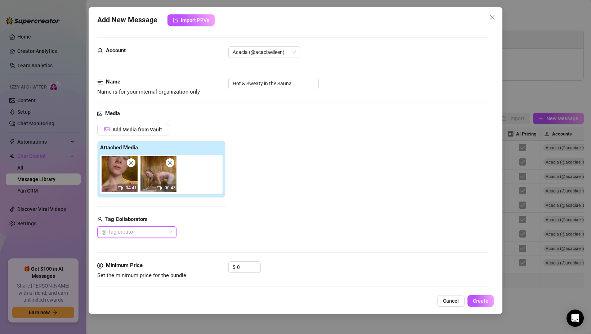
click at [161, 229] on div at bounding box center [133, 232] width 69 height 10
click at [162, 229] on div at bounding box center [133, 232] width 69 height 10
click at [243, 268] on input "0" at bounding box center [248, 267] width 23 height 11
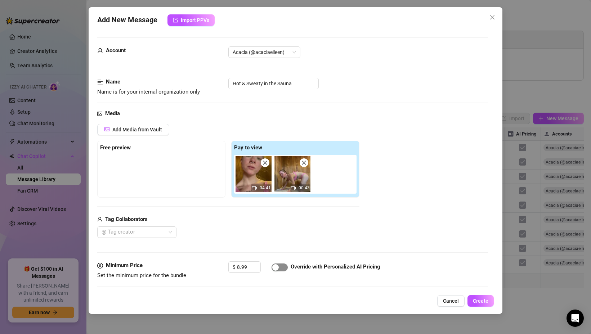
click at [276, 268] on div "button" at bounding box center [275, 267] width 6 height 6
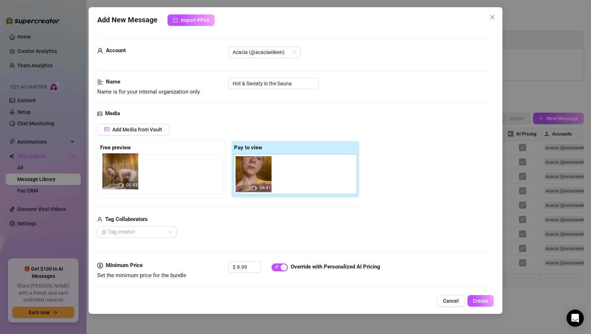
drag, startPoint x: 284, startPoint y: 179, endPoint x: 109, endPoint y: 176, distance: 174.9
click at [109, 176] on div "Free preview Pay to view 04:41 00:43" at bounding box center [228, 169] width 262 height 57
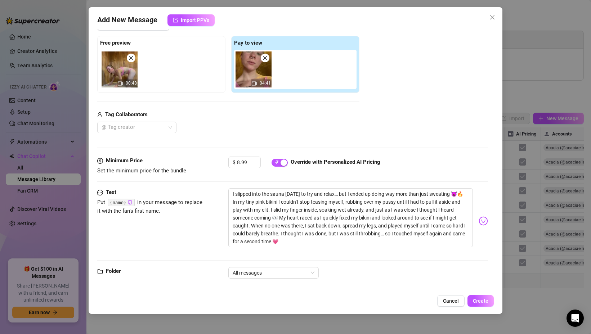
scroll to position [112, 0]
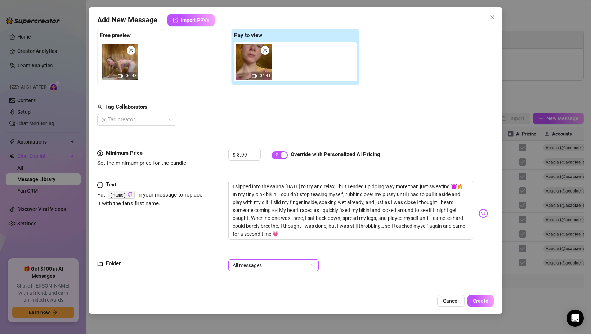
click at [250, 267] on span "All messages" at bounding box center [273, 265] width 82 height 11
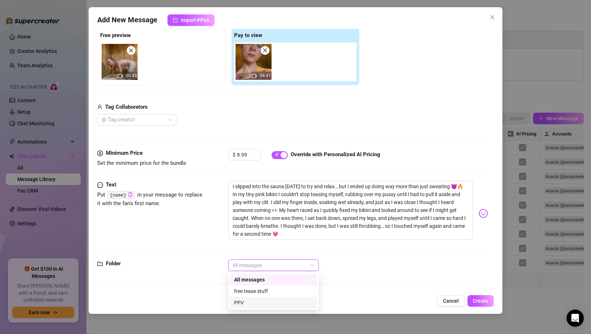
click at [241, 303] on div "PPV" at bounding box center [273, 303] width 79 height 8
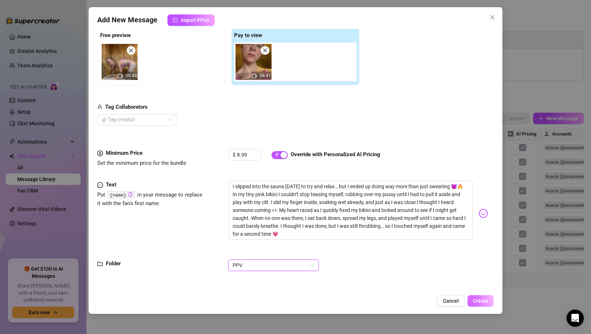
click at [479, 304] on button "Create" at bounding box center [480, 301] width 26 height 12
